Goal: Task Accomplishment & Management: Manage account settings

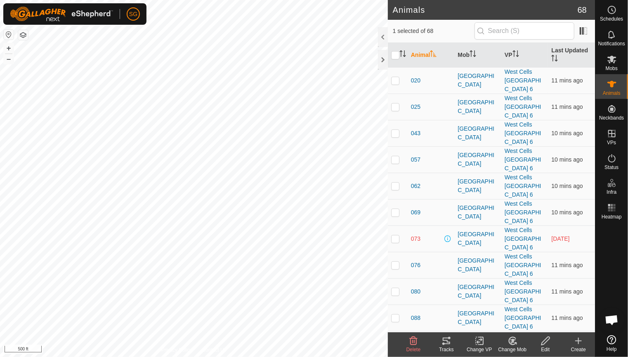
click at [448, 340] on icon at bounding box center [447, 341] width 10 height 10
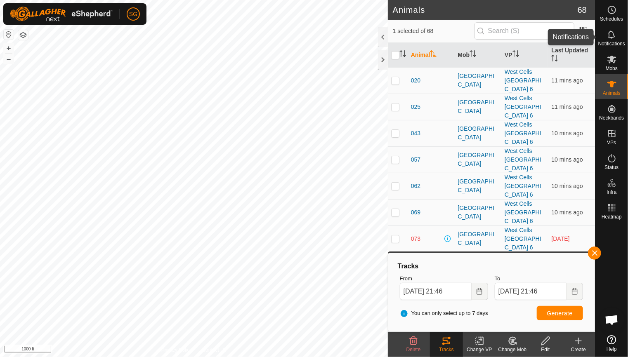
click at [611, 35] on icon at bounding box center [612, 35] width 10 height 10
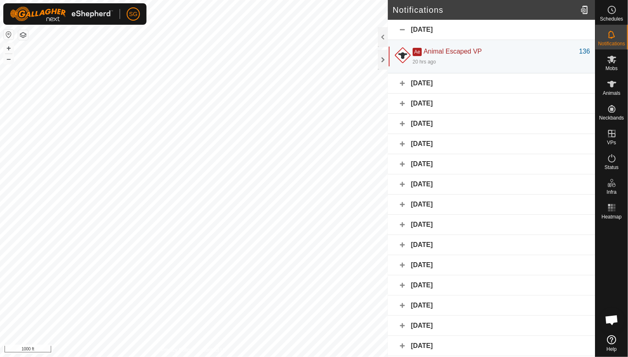
click at [404, 85] on div "[DATE]" at bounding box center [491, 83] width 207 height 20
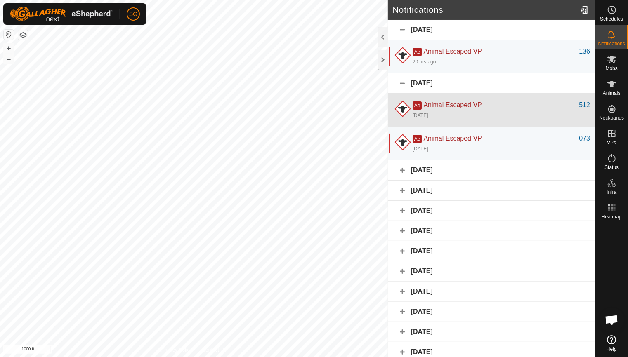
click at [415, 103] on span "Ae" at bounding box center [417, 106] width 9 height 8
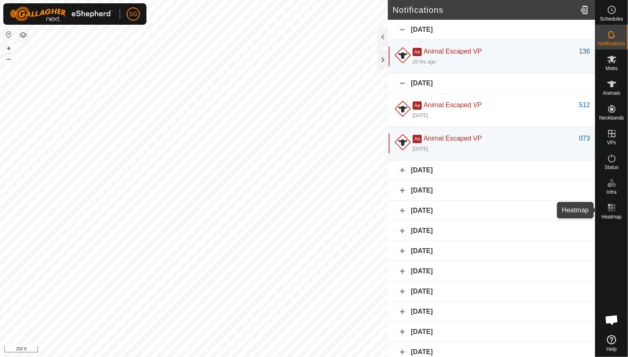
click at [615, 212] on icon at bounding box center [612, 208] width 10 height 10
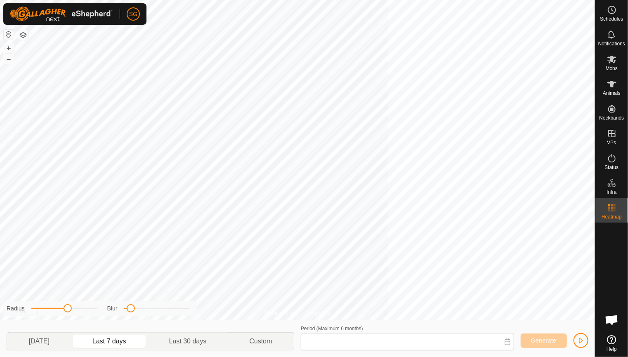
type input "[DATE] - [DATE]"
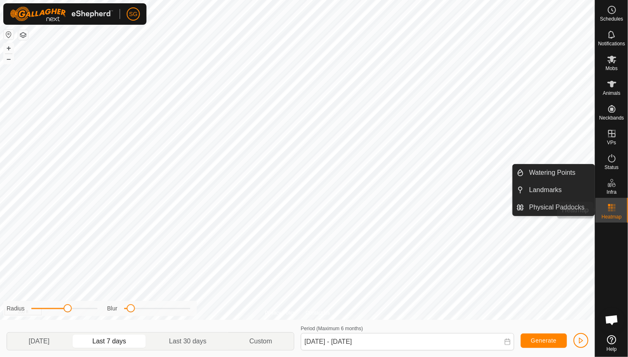
click at [604, 198] on div "Schedules Notifications Mobs Animals Neckbands VPs Status Infra Heatmap Help Wa…" at bounding box center [314, 178] width 628 height 357
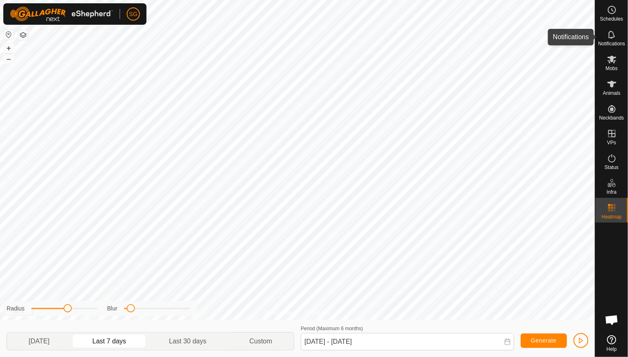
click at [612, 34] on icon at bounding box center [612, 35] width 10 height 10
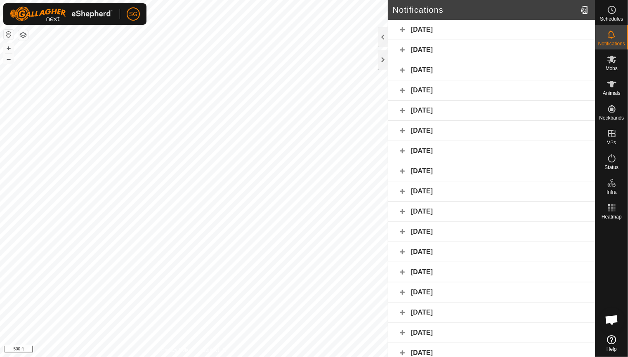
click at [399, 33] on div "[DATE]" at bounding box center [491, 30] width 207 height 20
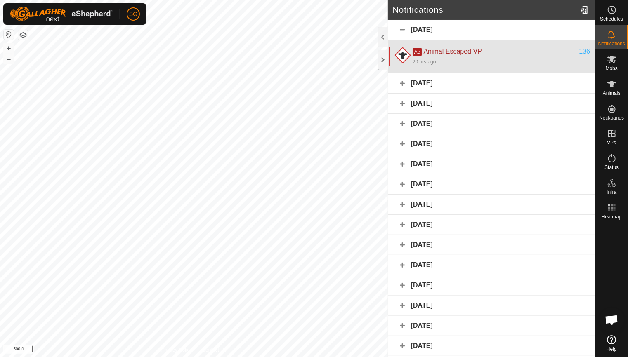
click at [579, 51] on div "136" at bounding box center [584, 52] width 11 height 10
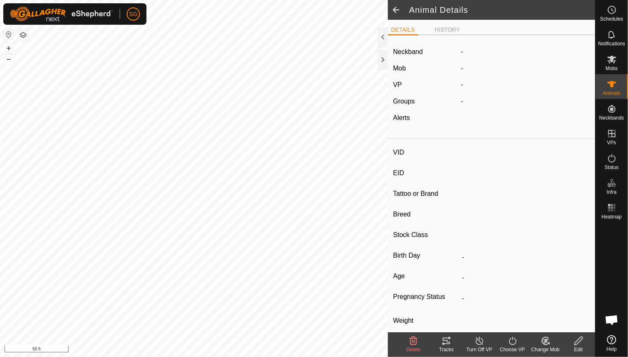
type input "136"
type input "-"
type input "136"
type input "Angus"
type input "Cow"
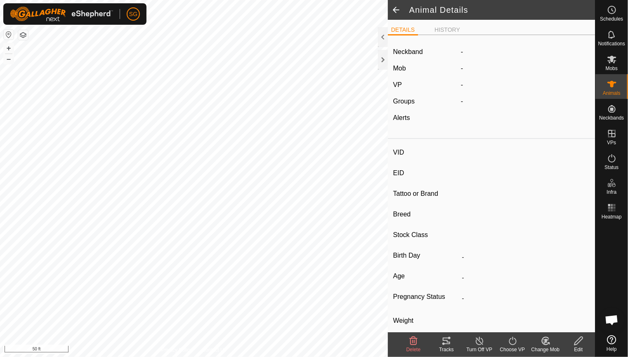
type input "Pregnant"
type input "0 kg"
type input "-"
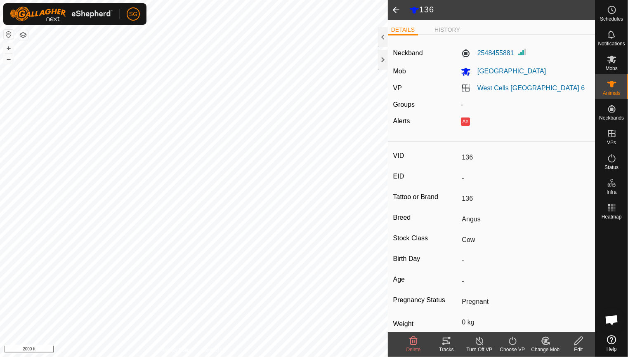
click at [444, 342] on icon at bounding box center [447, 341] width 10 height 10
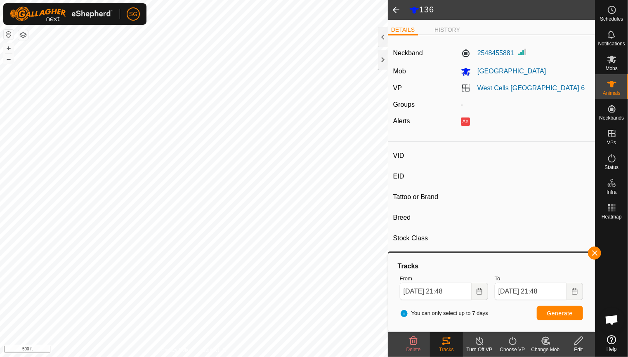
type input "073"
type input "-"
type input "073"
type input "Angus"
type input "Cow"
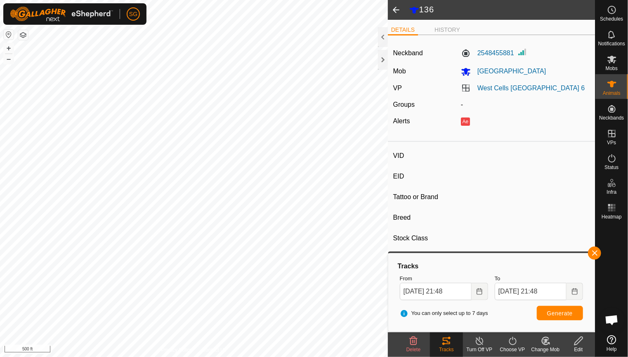
type input "0 kg"
type input "-"
click at [544, 312] on button "Generate" at bounding box center [560, 313] width 46 height 14
click at [593, 251] on button "button" at bounding box center [594, 253] width 13 height 13
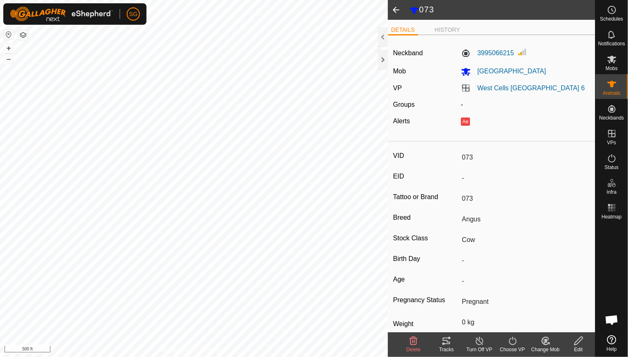
click at [442, 344] on icon at bounding box center [447, 341] width 10 height 10
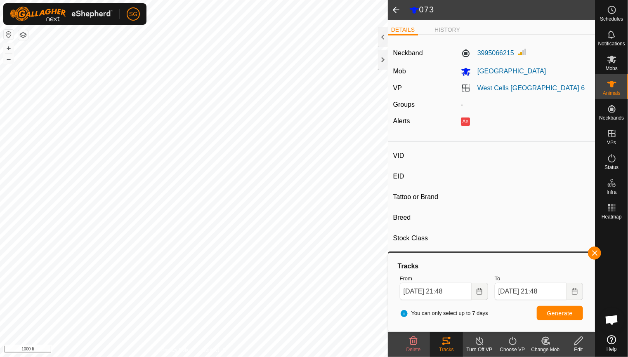
type input "136"
type input "-"
type input "136"
type input "Angus"
type input "Cow"
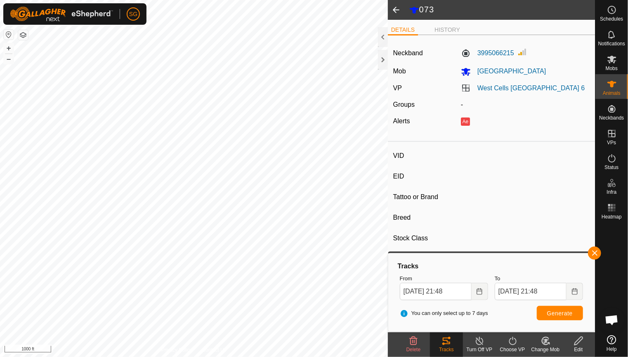
type input "0 kg"
type input "-"
click at [593, 257] on button "button" at bounding box center [594, 253] width 13 height 13
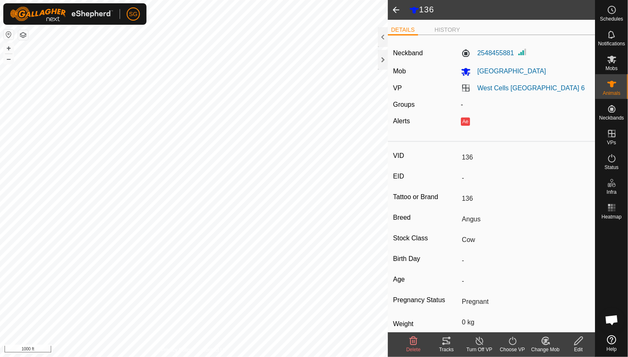
click at [440, 342] on tracks-svg-icon at bounding box center [446, 341] width 33 height 10
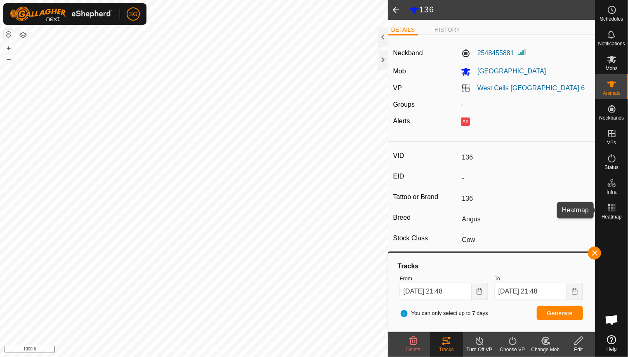
click at [610, 207] on icon at bounding box center [612, 208] width 10 height 10
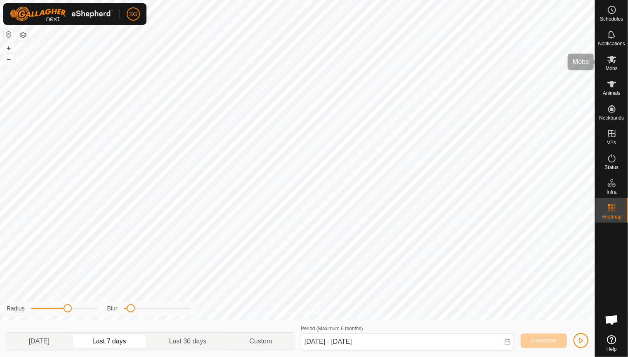
click at [611, 66] on span "Mobs" at bounding box center [612, 68] width 12 height 5
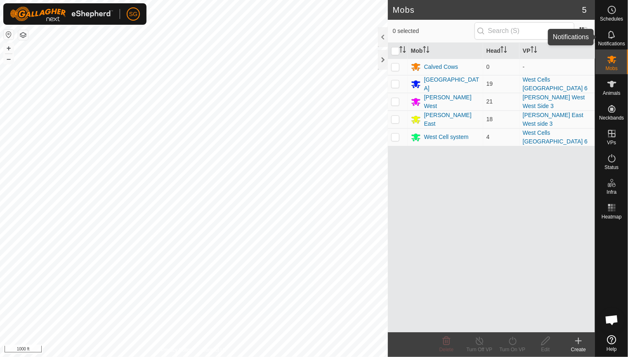
click at [608, 41] on span "Notifications" at bounding box center [611, 43] width 27 height 5
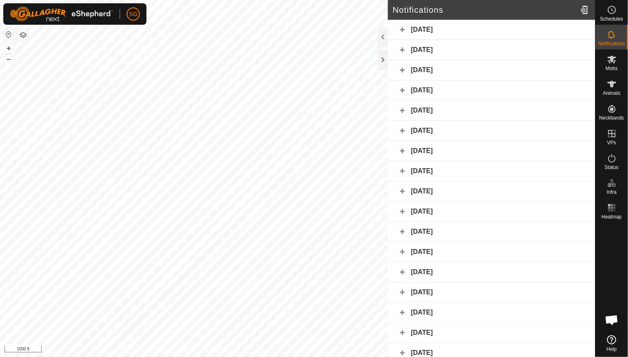
click at [405, 26] on div "[DATE]" at bounding box center [491, 30] width 207 height 20
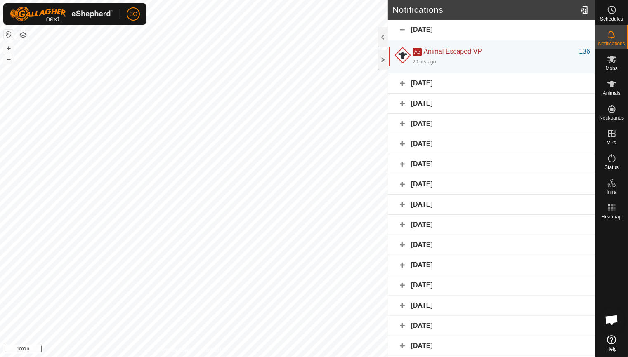
click at [403, 86] on div "[DATE]" at bounding box center [491, 83] width 207 height 20
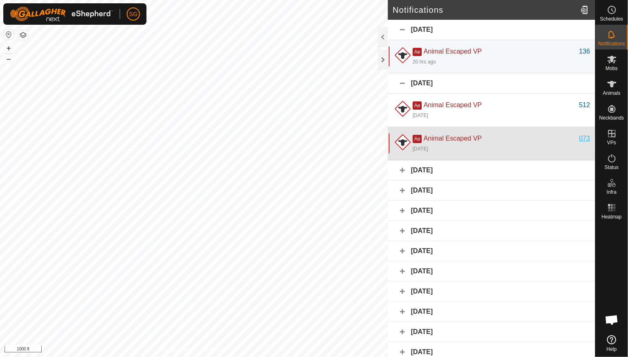
click at [579, 139] on div "073" at bounding box center [584, 139] width 11 height 10
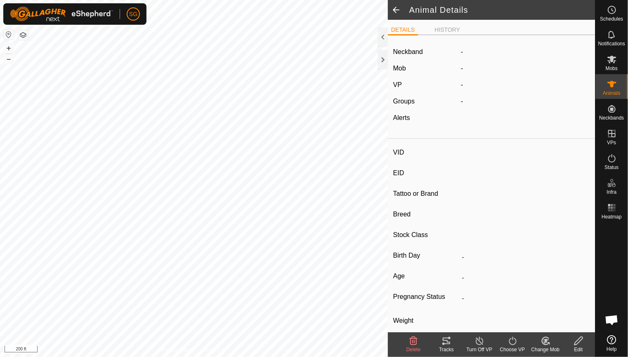
type input "073"
type input "-"
type input "073"
type input "Angus"
type input "Cow"
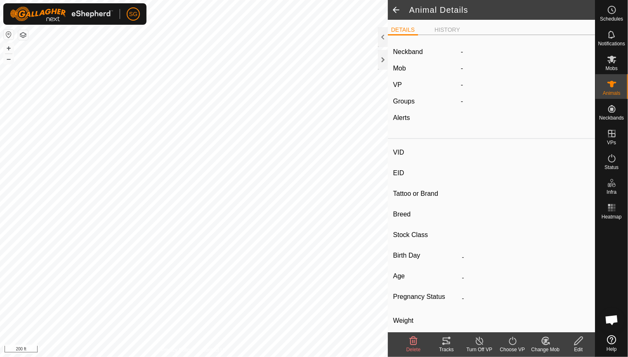
type input "Pregnant"
type input "0 kg"
type input "-"
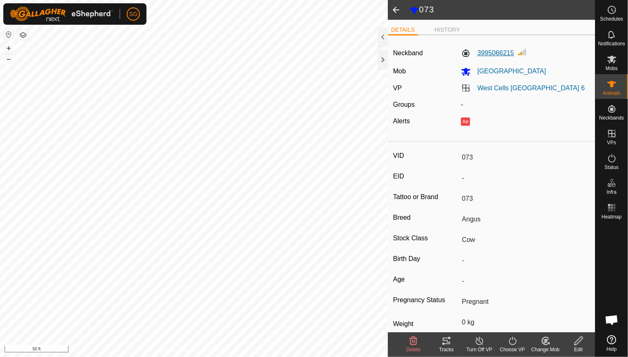
click at [491, 51] on label "3995066215" at bounding box center [487, 53] width 53 height 10
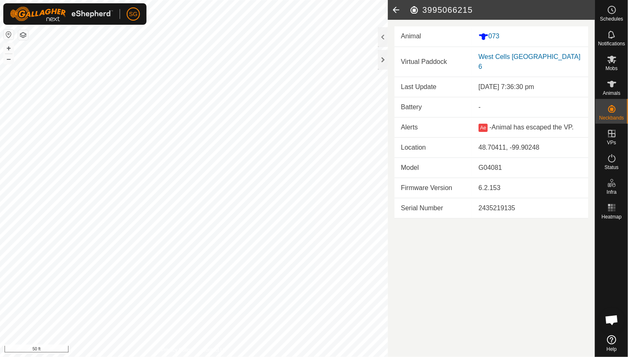
click at [395, 10] on icon at bounding box center [396, 10] width 17 height 20
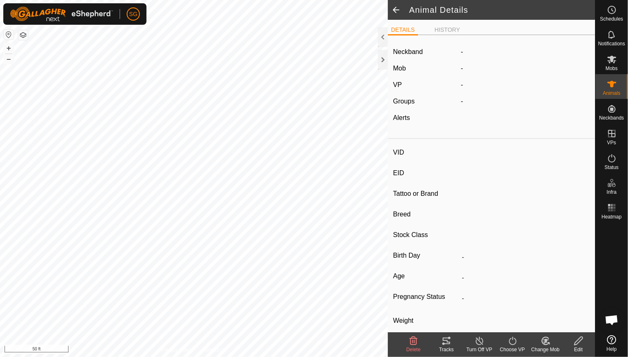
type input "073"
type input "-"
type input "073"
type input "Angus"
type input "Cow"
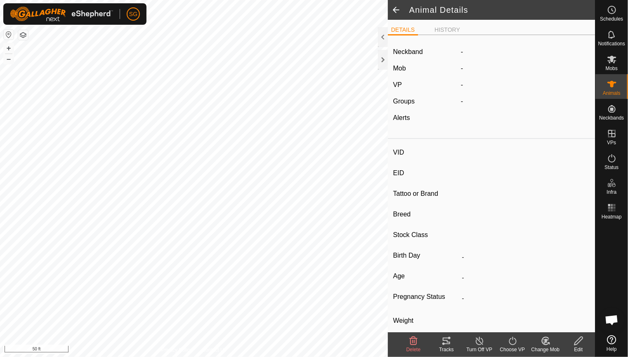
type input "Pregnant"
type input "0 kg"
type input "-"
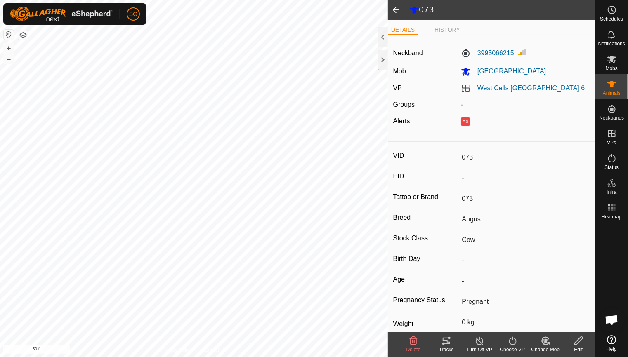
click at [394, 10] on span at bounding box center [396, 10] width 17 height 20
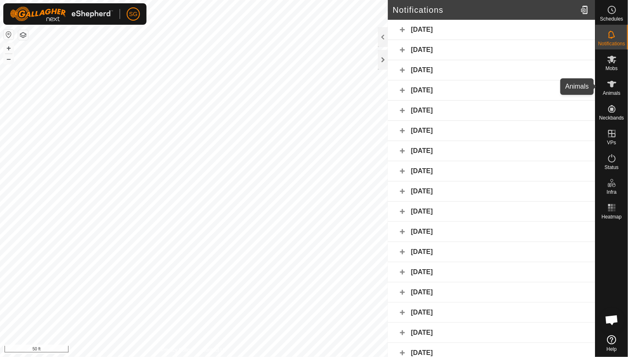
click at [609, 83] on icon at bounding box center [611, 84] width 9 height 7
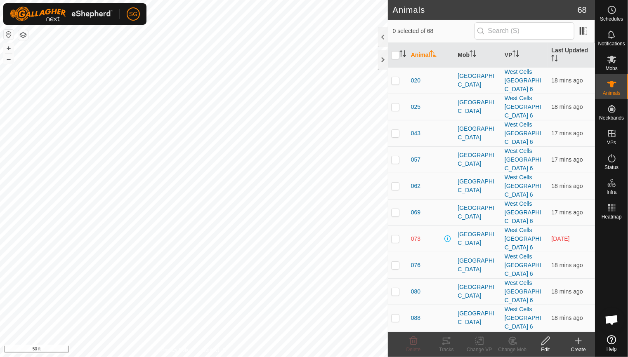
click at [393, 238] on p-checkbox at bounding box center [395, 239] width 8 height 7
checkbox input "true"
